Goal: Task Accomplishment & Management: Complete application form

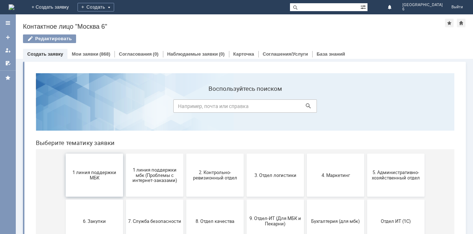
click at [92, 176] on span "1 линия поддержки МБК" at bounding box center [94, 175] width 53 height 11
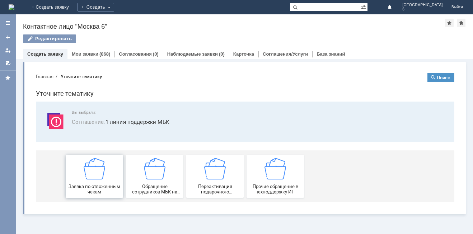
click at [103, 185] on span "Заявка по отложенным чекам" at bounding box center [94, 189] width 53 height 11
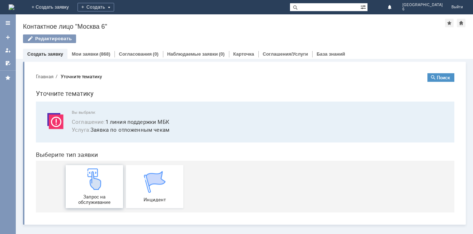
click at [101, 186] on img at bounding box center [95, 179] width 22 height 22
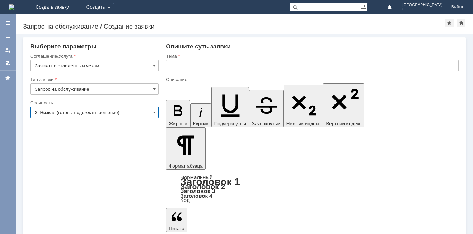
click at [157, 111] on input "3. Низкая (готовы подождать решение)" at bounding box center [94, 112] width 129 height 11
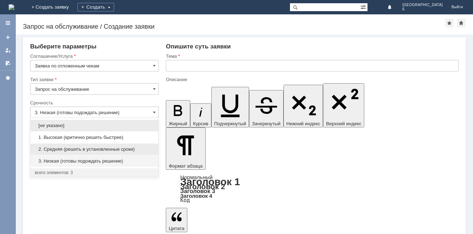
click at [114, 149] on span "2. Средняя (решить в установленные сроки)" at bounding box center [94, 150] width 119 height 6
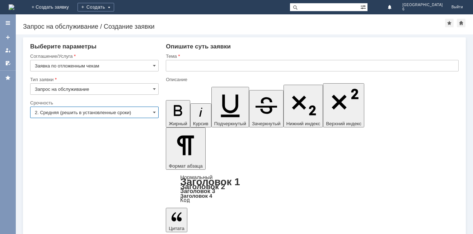
type input "2. Средняя (решить в установленные сроки)"
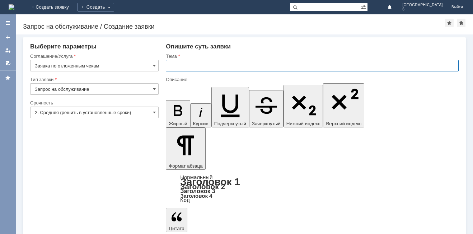
click at [174, 65] on input "text" at bounding box center [312, 65] width 293 height 11
type input "отложенные чеки [DATE]"
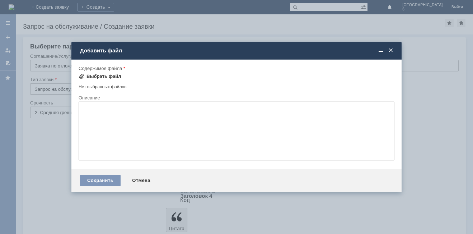
click at [83, 74] on span at bounding box center [82, 77] width 6 height 6
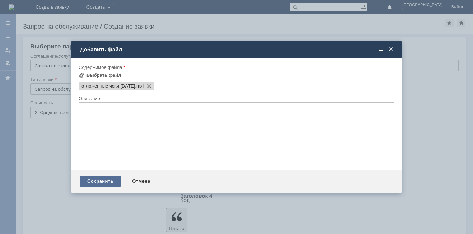
click at [106, 182] on div "Сохранить" at bounding box center [100, 181] width 41 height 11
